Goal: Task Accomplishment & Management: Complete application form

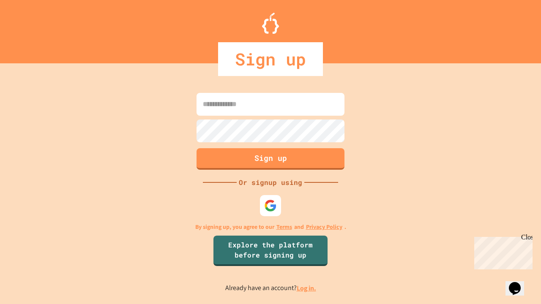
click at [307, 288] on link "Log in." at bounding box center [306, 288] width 19 height 9
